Goal: Information Seeking & Learning: Learn about a topic

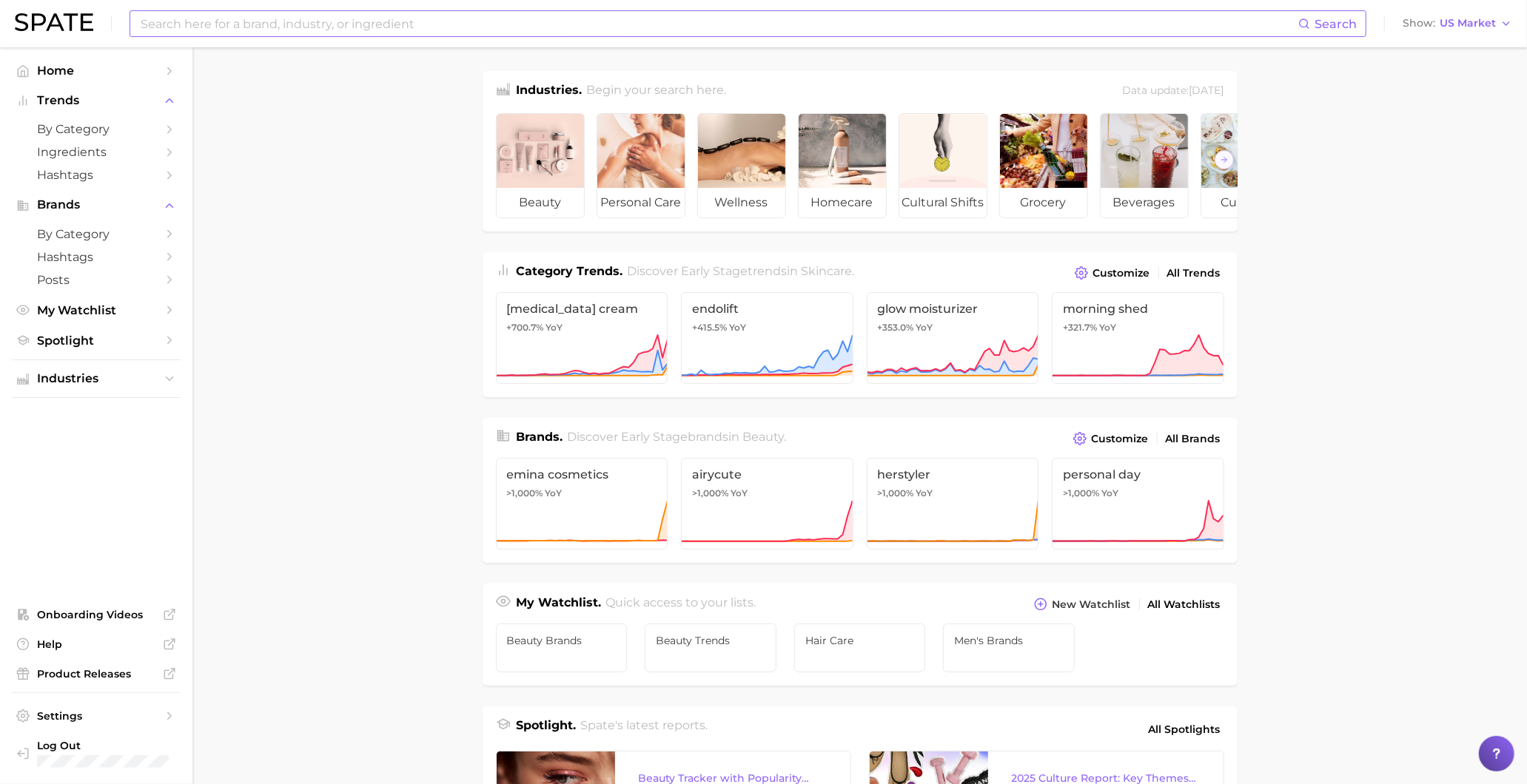
click at [708, 20] on input at bounding box center [719, 24] width 1159 height 25
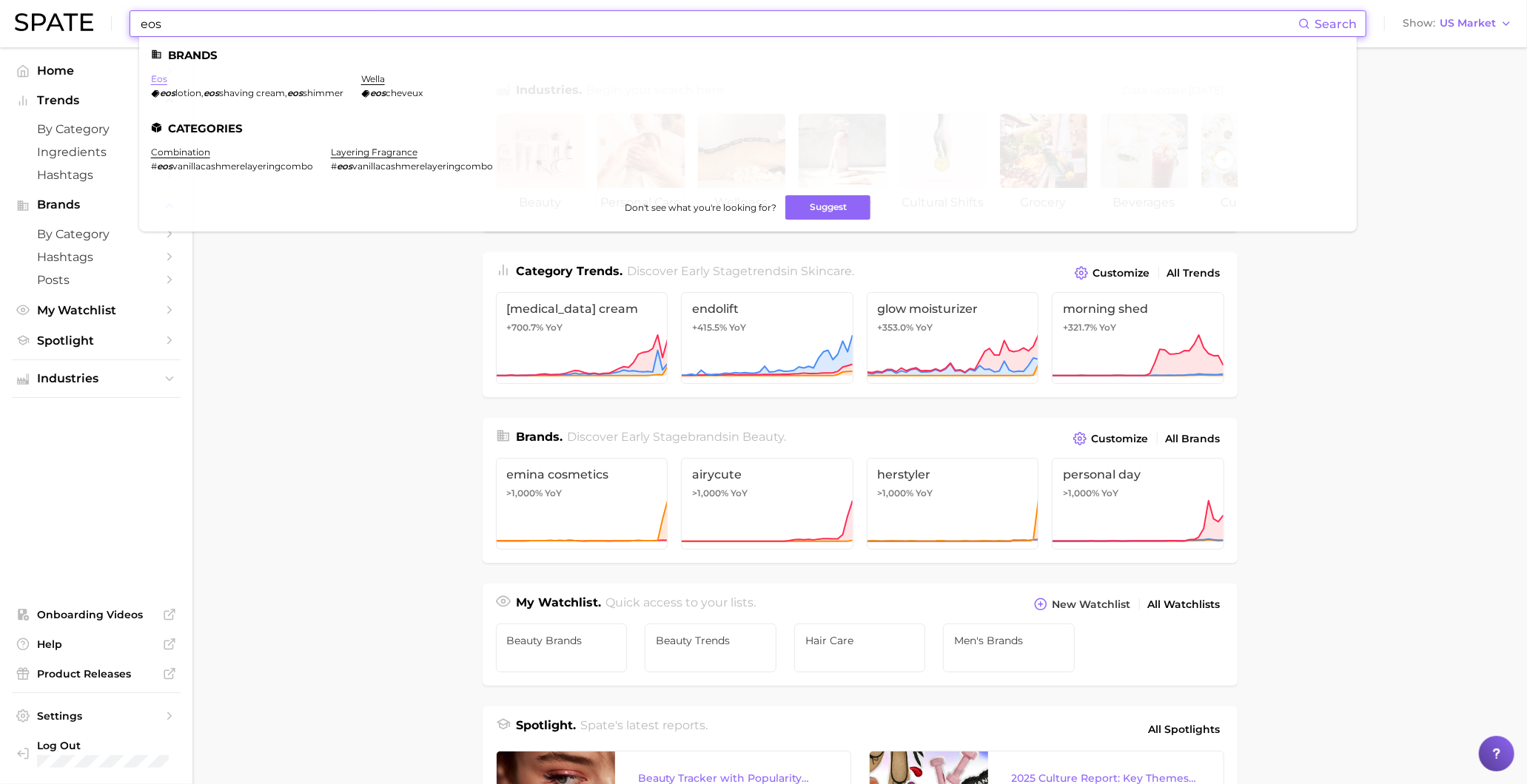
type input "eos"
click at [159, 78] on link "eos" at bounding box center [159, 78] width 17 height 11
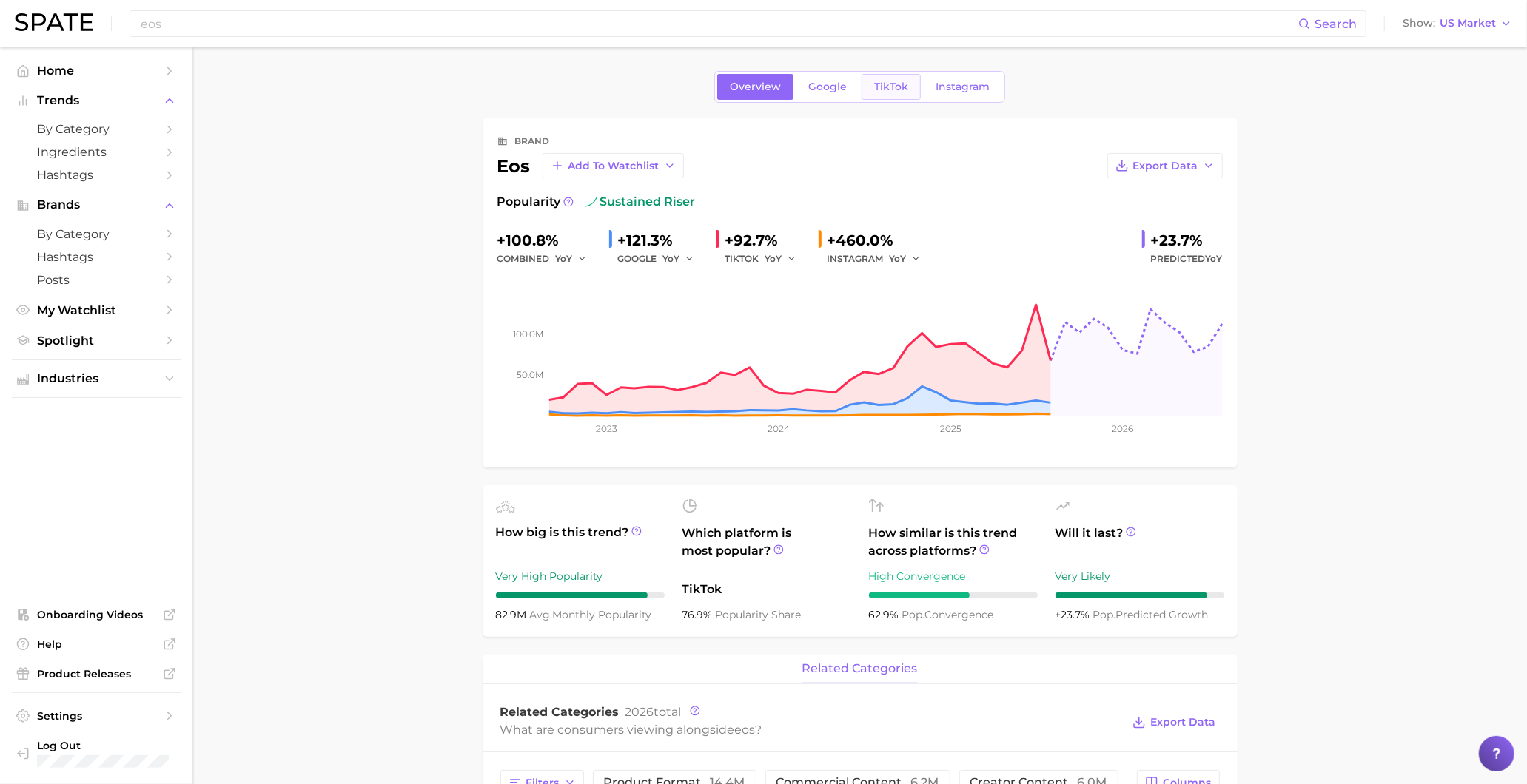
click at [876, 87] on span "TikTok" at bounding box center [891, 87] width 34 height 12
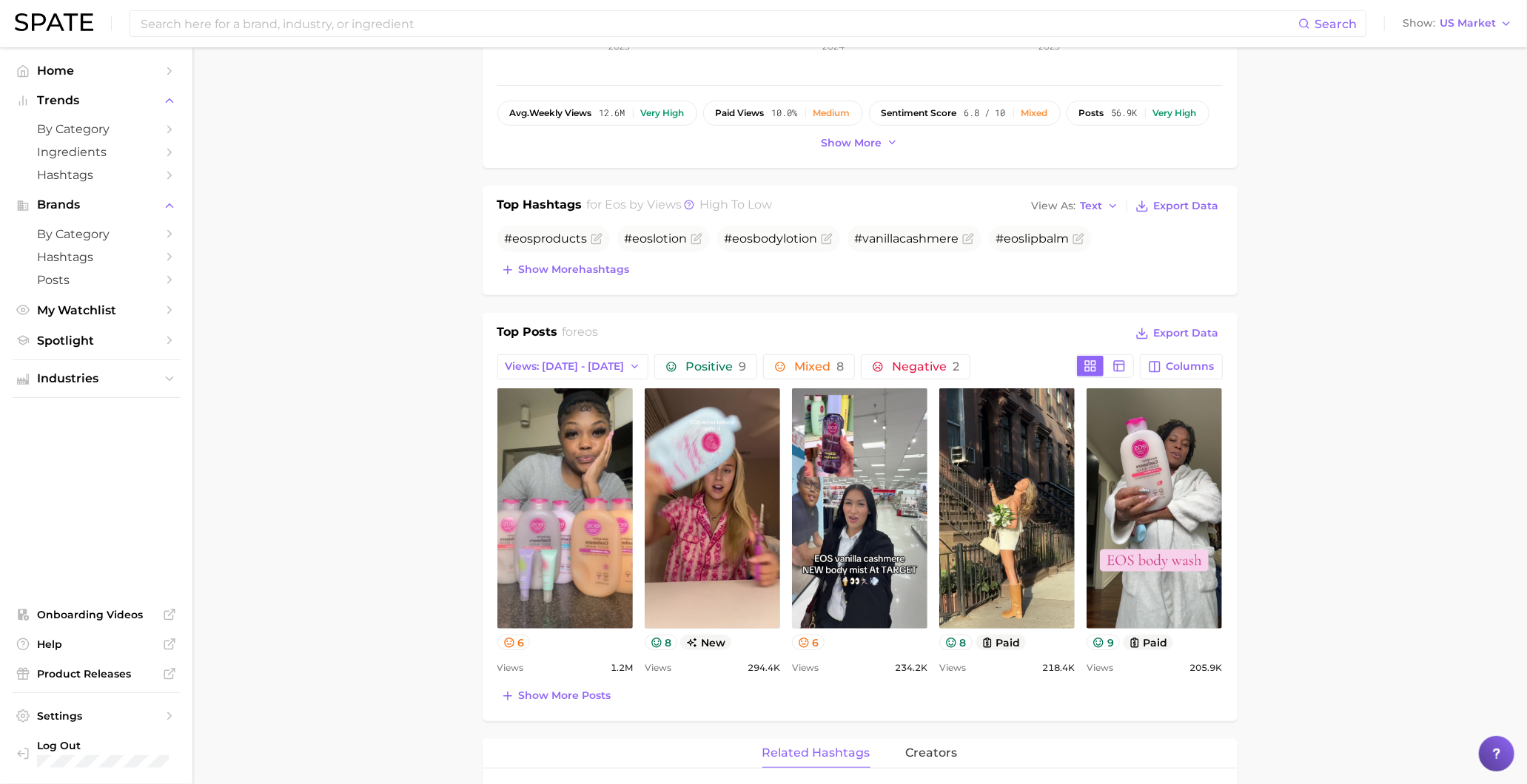
scroll to position [380, 0]
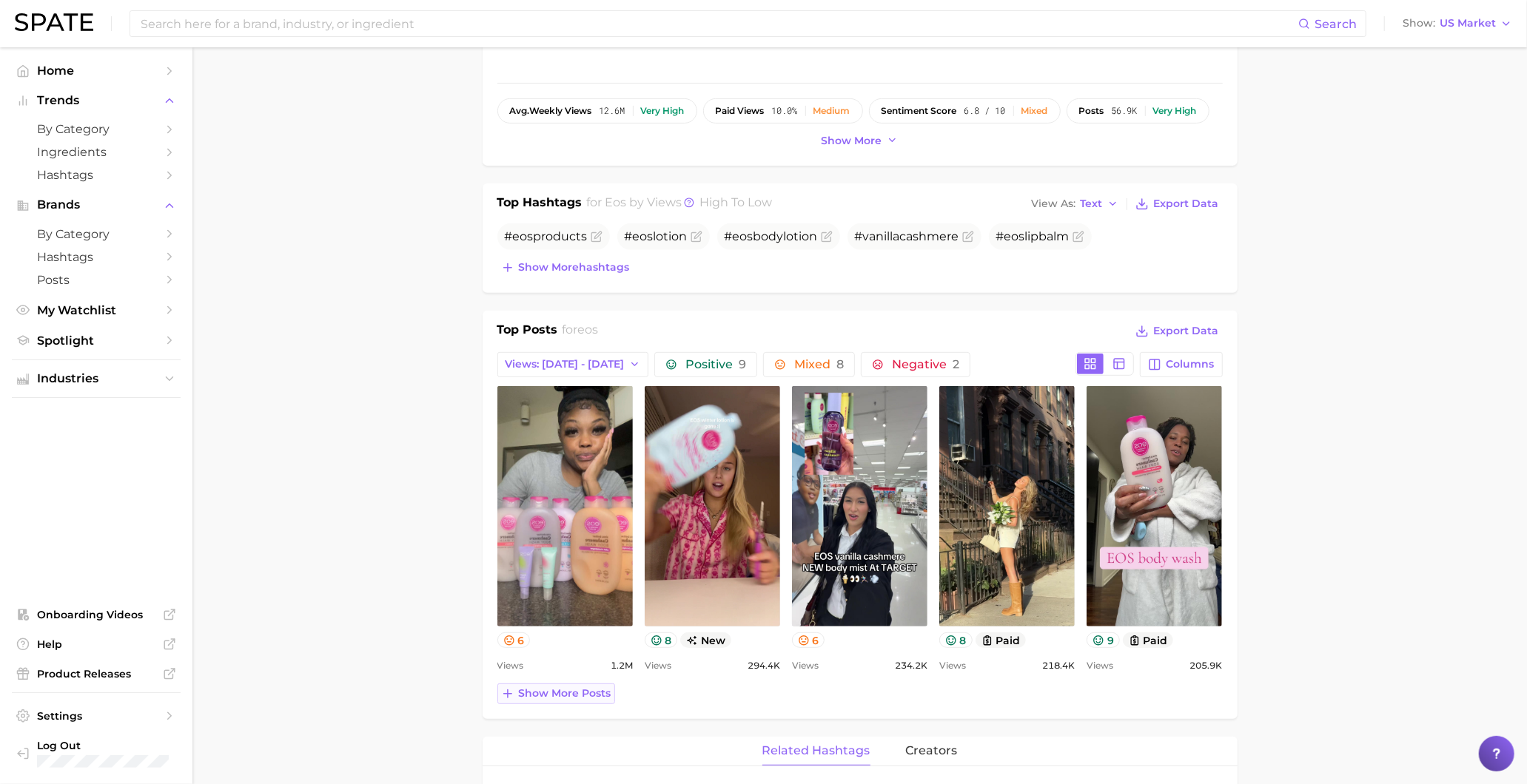
click at [587, 705] on button "Show more posts" at bounding box center [556, 694] width 118 height 21
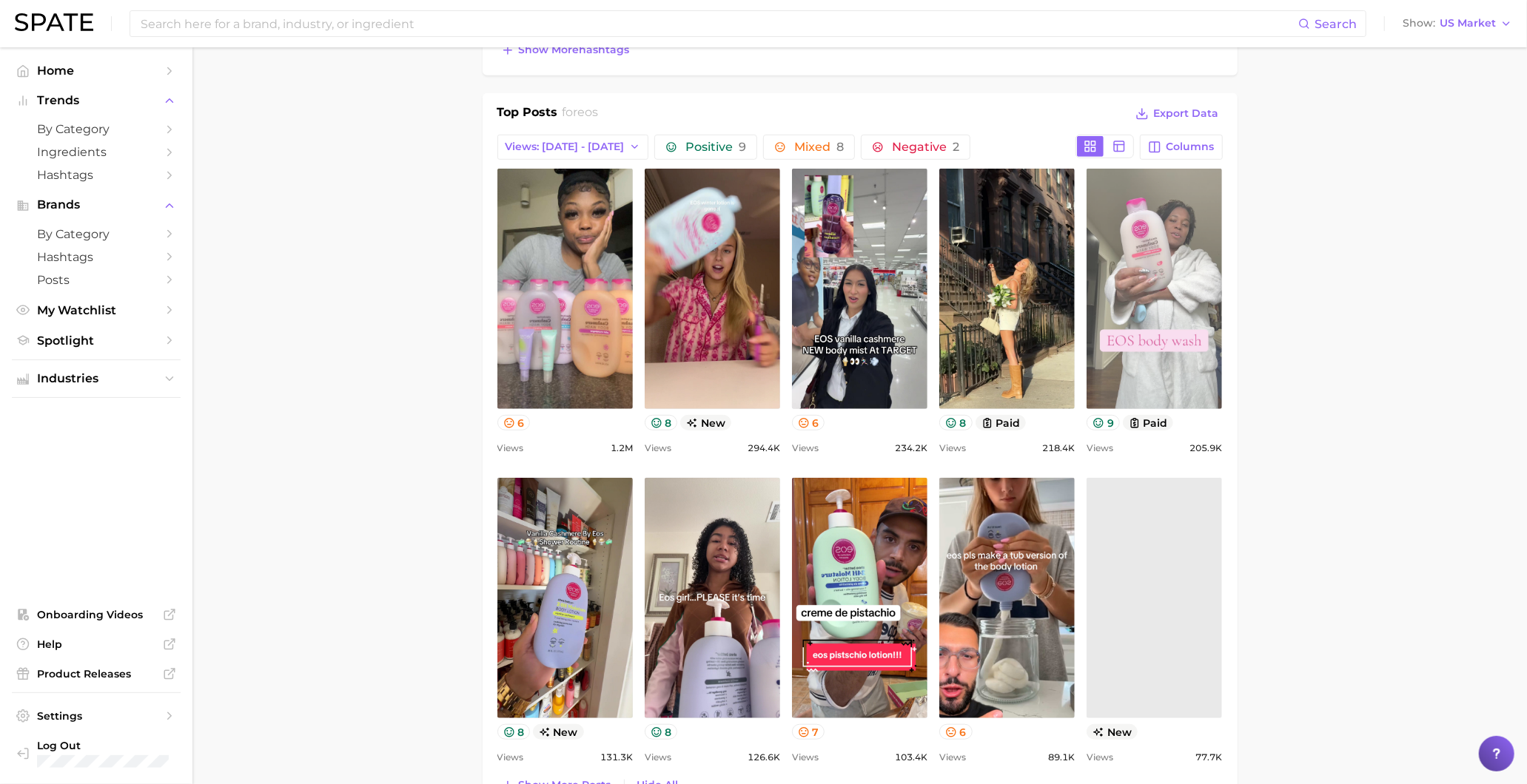
scroll to position [708, 0]
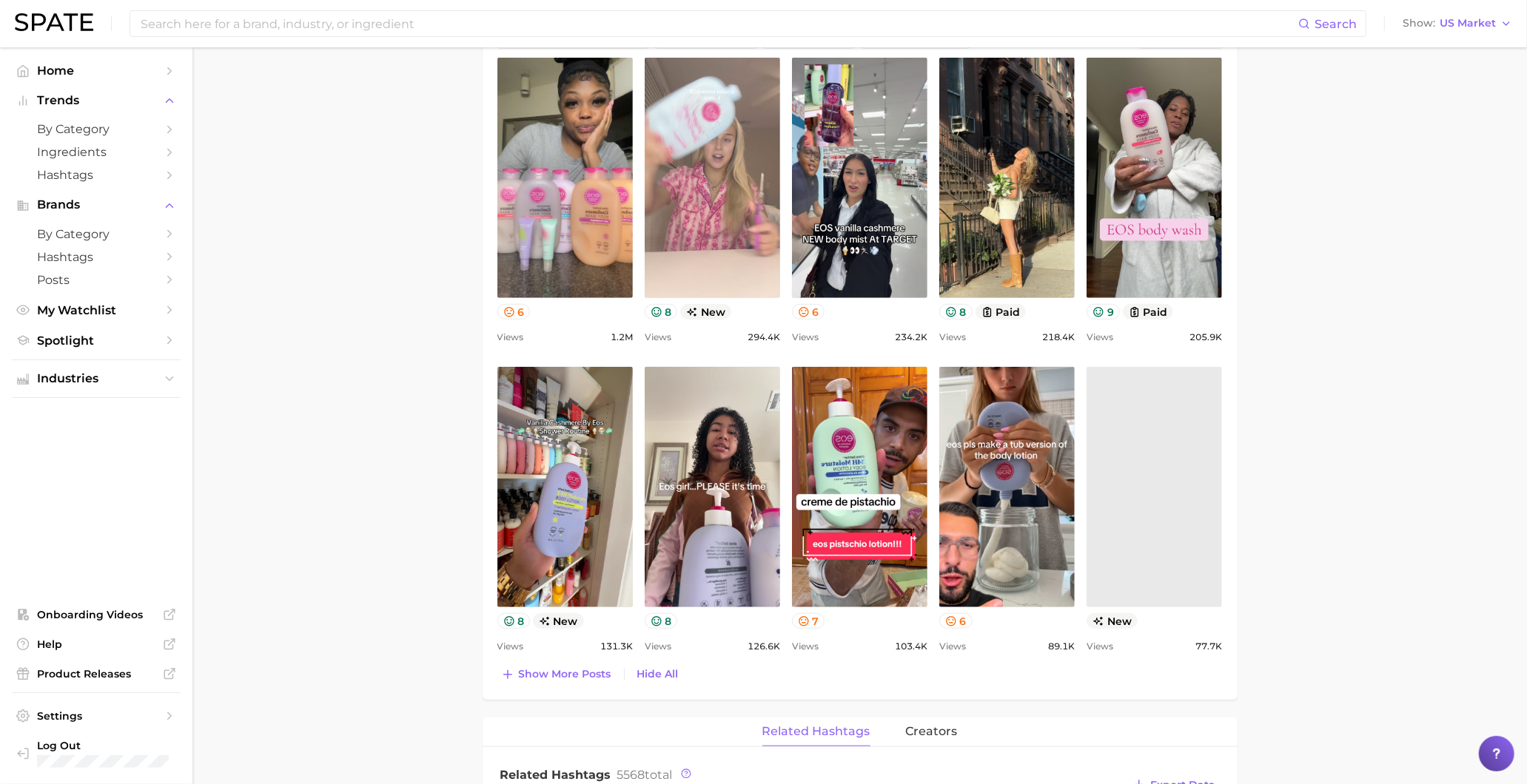
click at [675, 116] on link "view post on TikTok" at bounding box center [712, 178] width 135 height 240
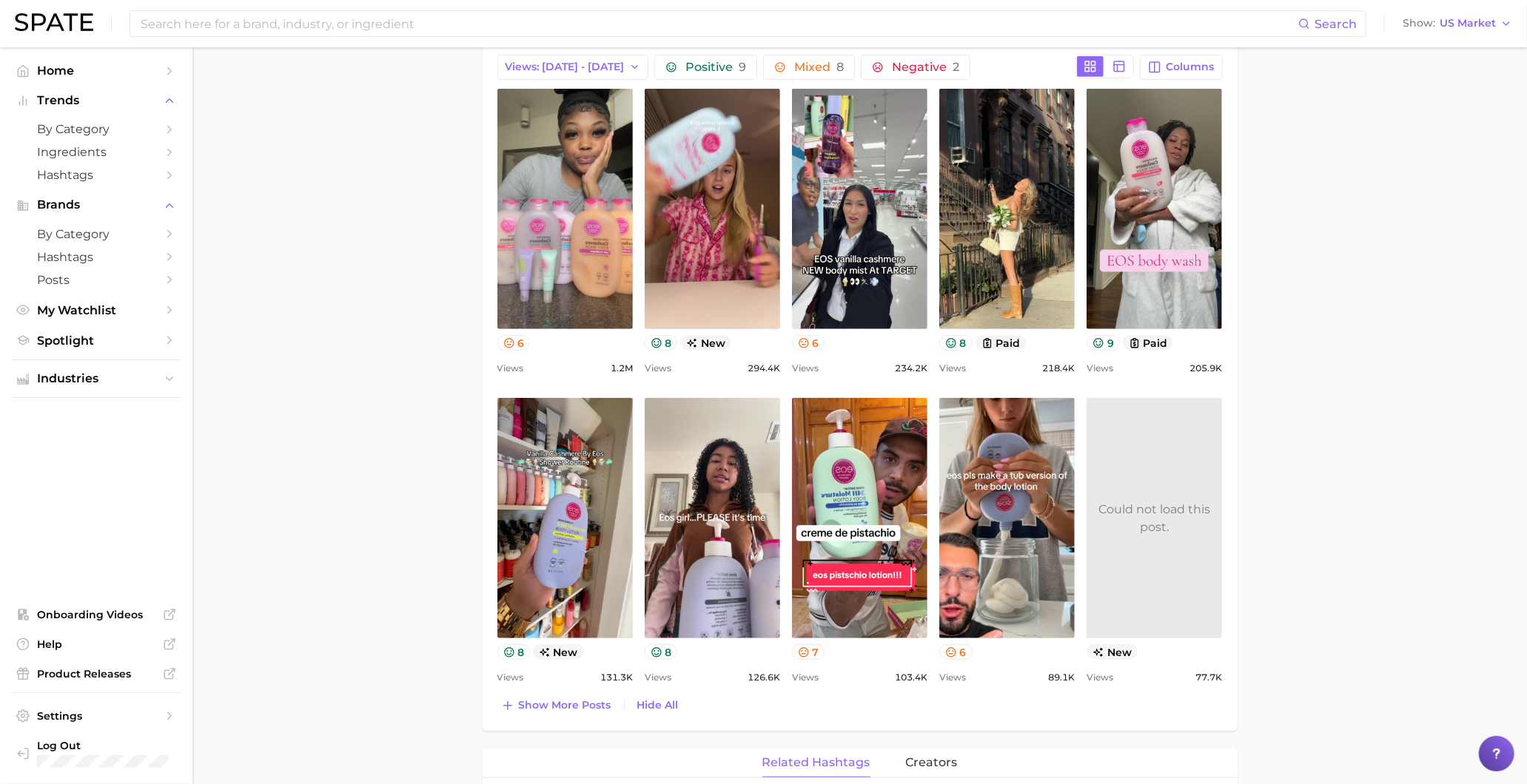
scroll to position [629, 0]
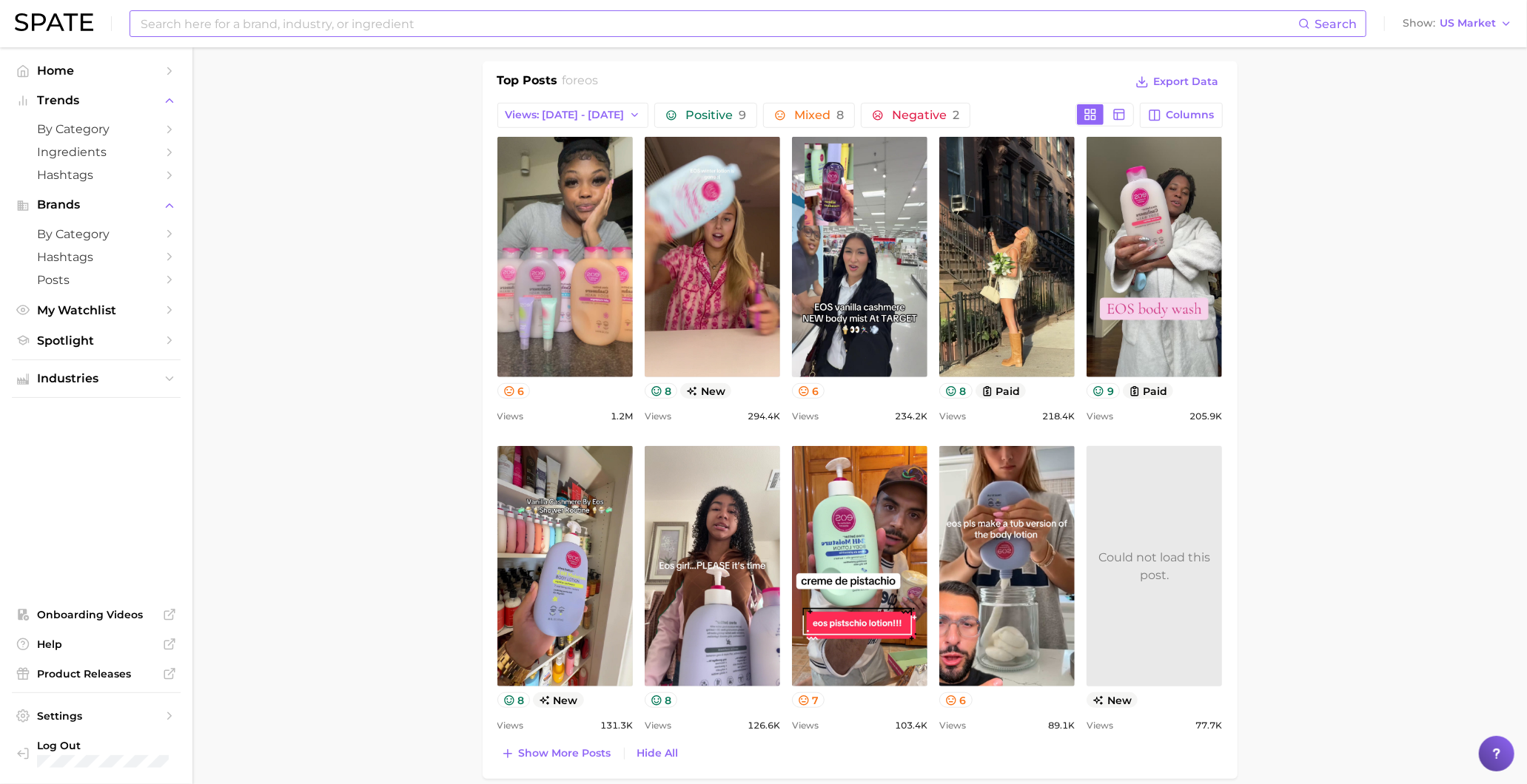
click at [419, 19] on input at bounding box center [719, 24] width 1159 height 25
type input "caramel cashmere"
click at [494, 219] on div "Top Posts for eos Export Data Views: Sep 21 - 28 Positive 9 Mixed 8 Negative 2 …" at bounding box center [860, 420] width 755 height 718
click at [78, 152] on span "Ingredients" at bounding box center [96, 152] width 119 height 14
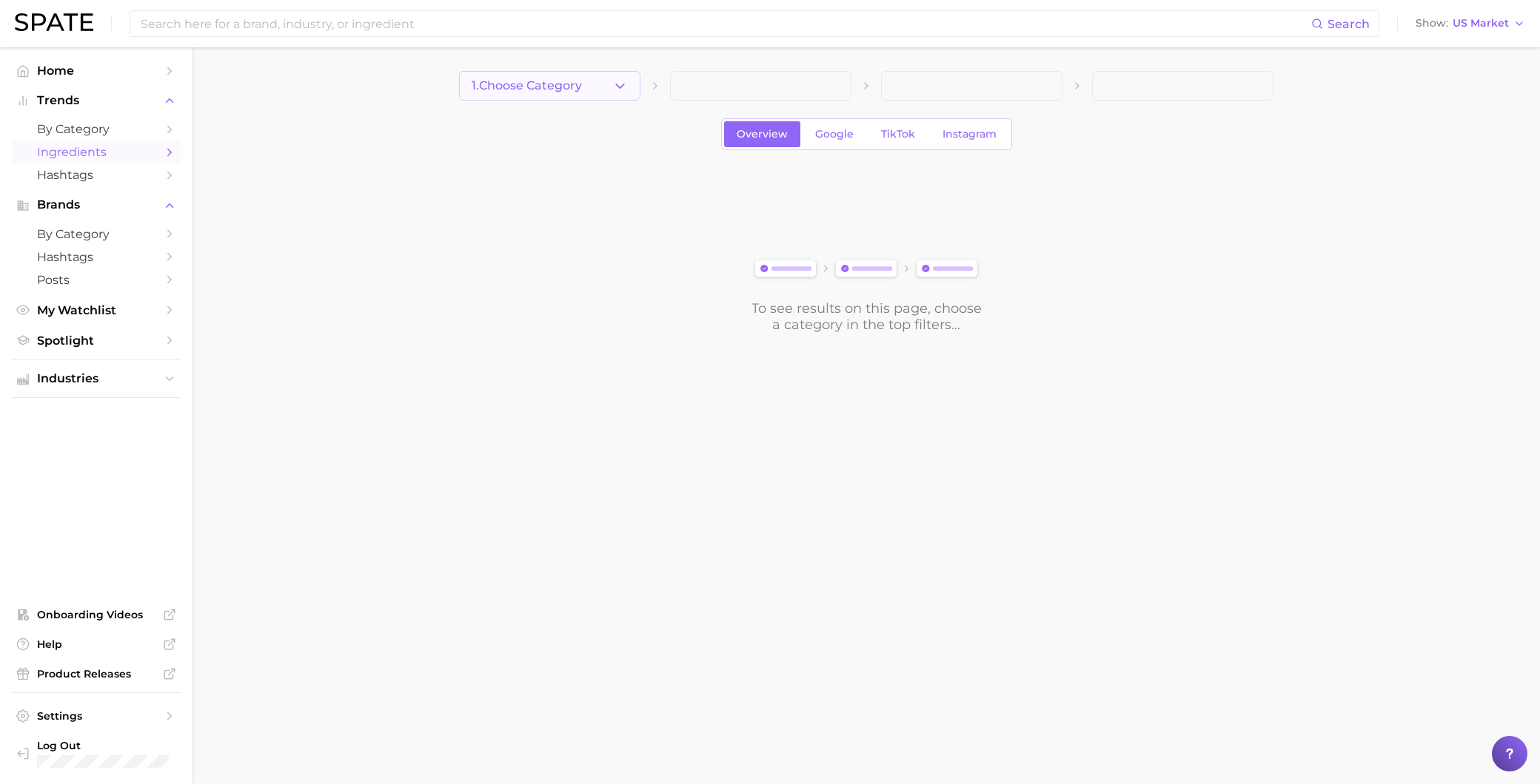
click at [629, 89] on button "1. Choose Category" at bounding box center [550, 86] width 181 height 30
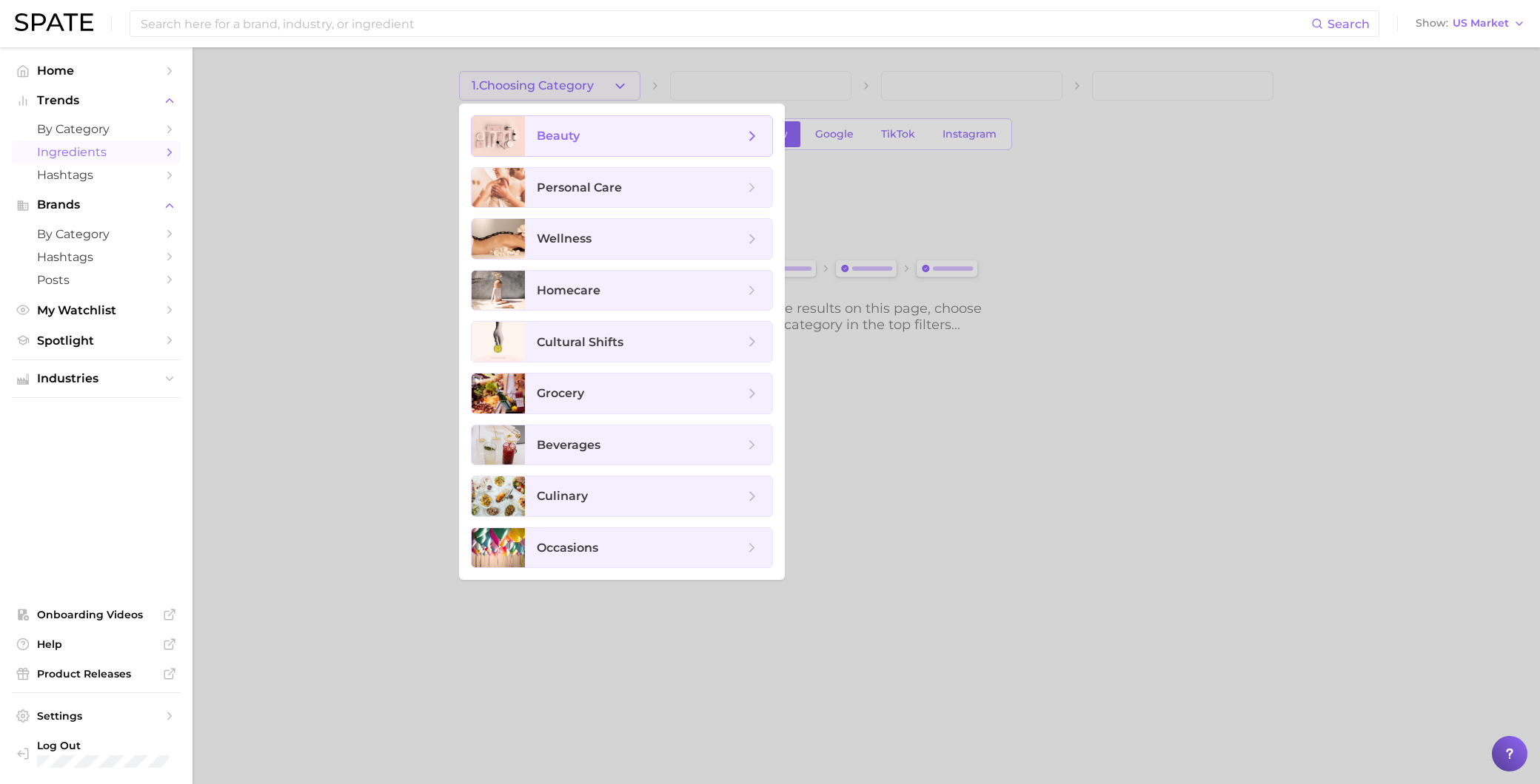
click at [615, 124] on span "beauty" at bounding box center [648, 136] width 248 height 40
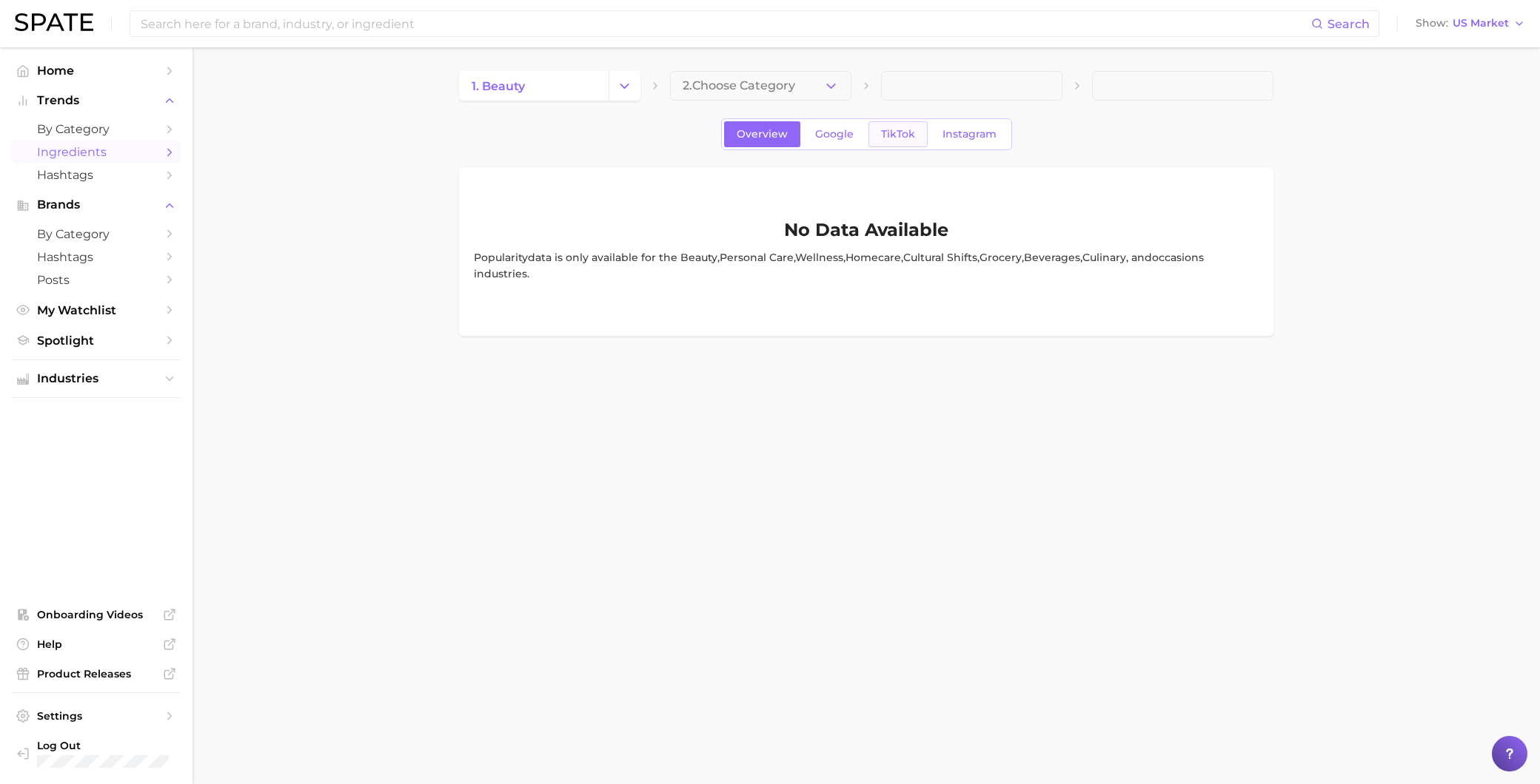
click at [899, 138] on span "TikTok" at bounding box center [898, 134] width 34 height 12
click at [498, 76] on span at bounding box center [550, 86] width 181 height 30
drag, startPoint x: 272, startPoint y: 173, endPoint x: 595, endPoint y: 32, distance: 352.4
click at [282, 172] on main "1. beauty 2. Choose Category Overview Google TikTok Instagram No Data Available…" at bounding box center [866, 220] width 1347 height 346
